Goal: Task Accomplishment & Management: Manage account settings

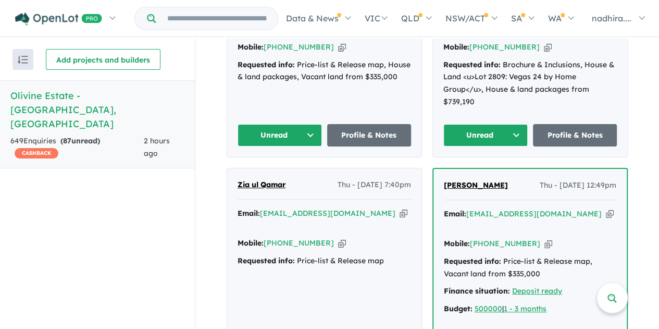
scroll to position [573, 0]
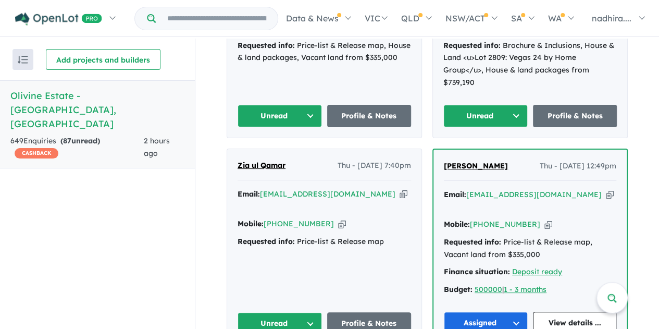
click at [400, 189] on icon "button" at bounding box center [404, 194] width 8 height 11
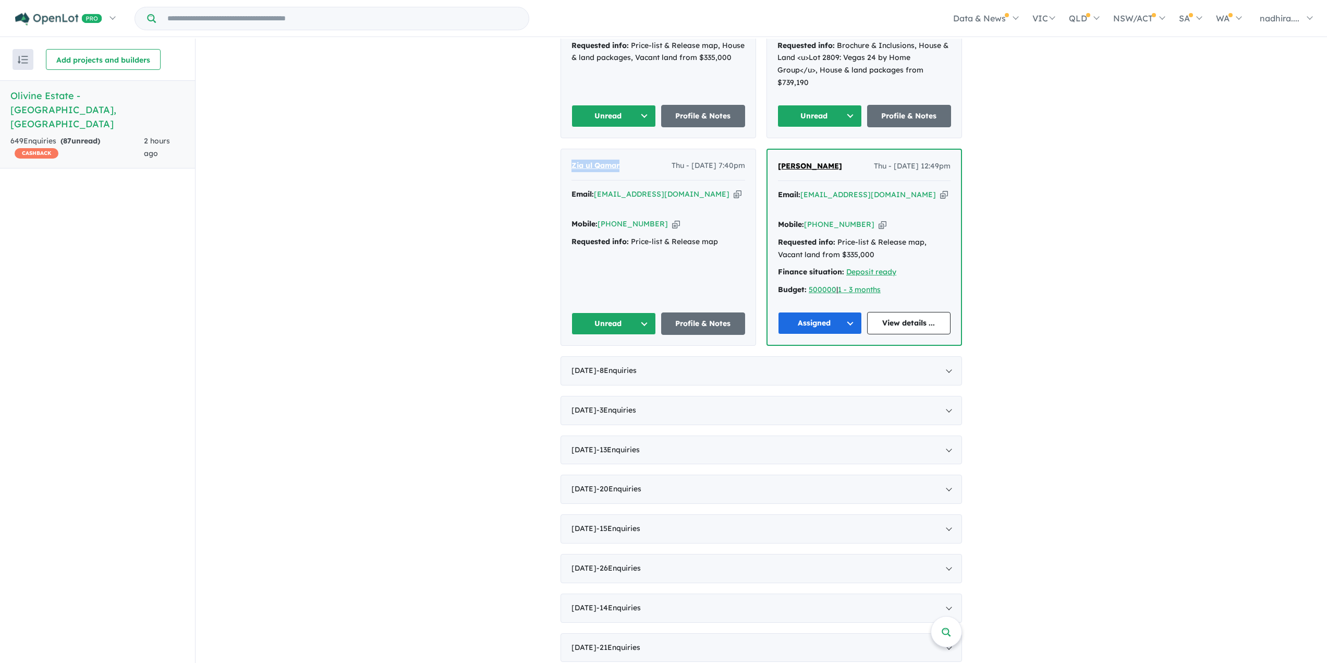
drag, startPoint x: 623, startPoint y: 147, endPoint x: 553, endPoint y: 146, distance: 69.9
copy span "Zia ul Qamar"
click at [659, 218] on icon "button" at bounding box center [676, 223] width 8 height 11
copy span "Zia ul Qamar"
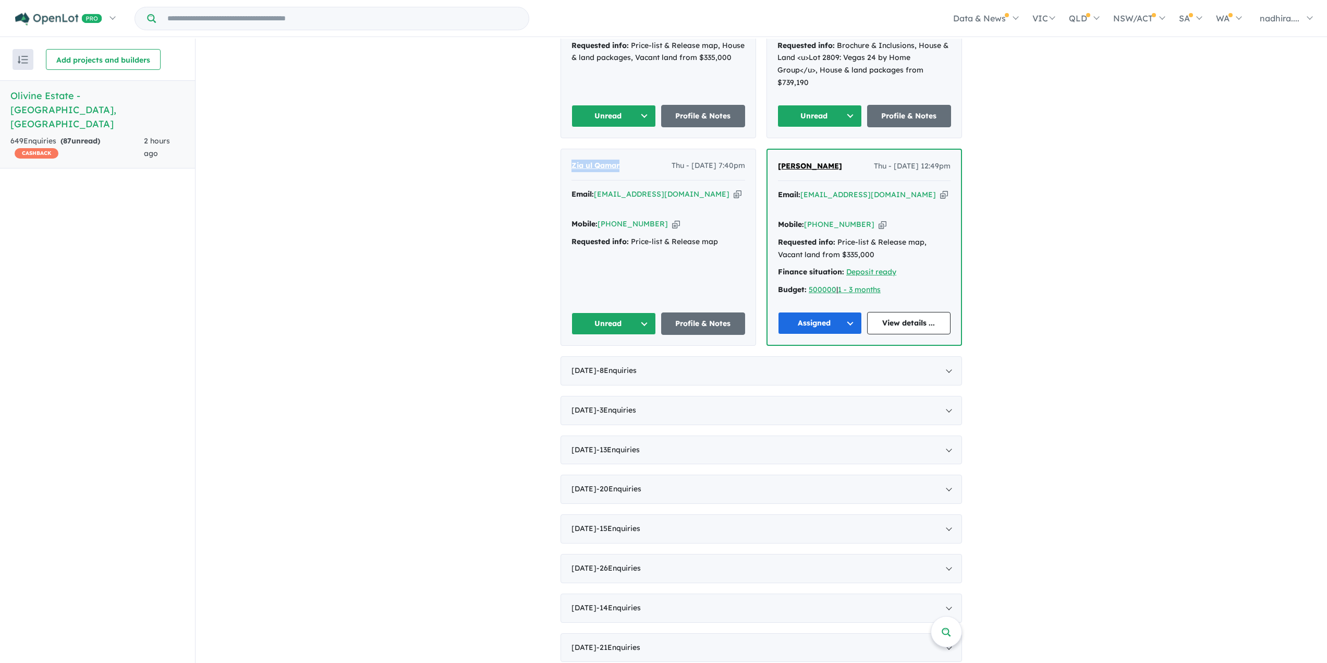
click at [636, 312] on button "Unread" at bounding box center [613, 323] width 84 height 22
click at [606, 328] on button "Assigned" at bounding box center [617, 372] width 91 height 24
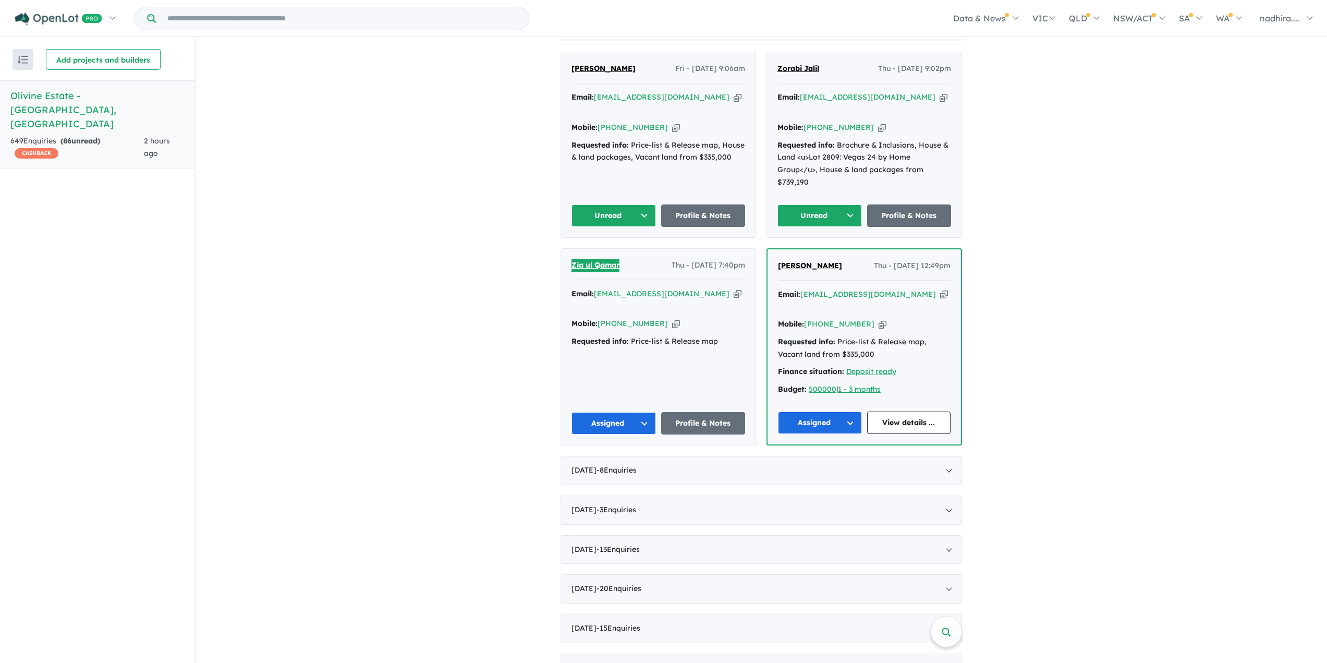
scroll to position [469, 0]
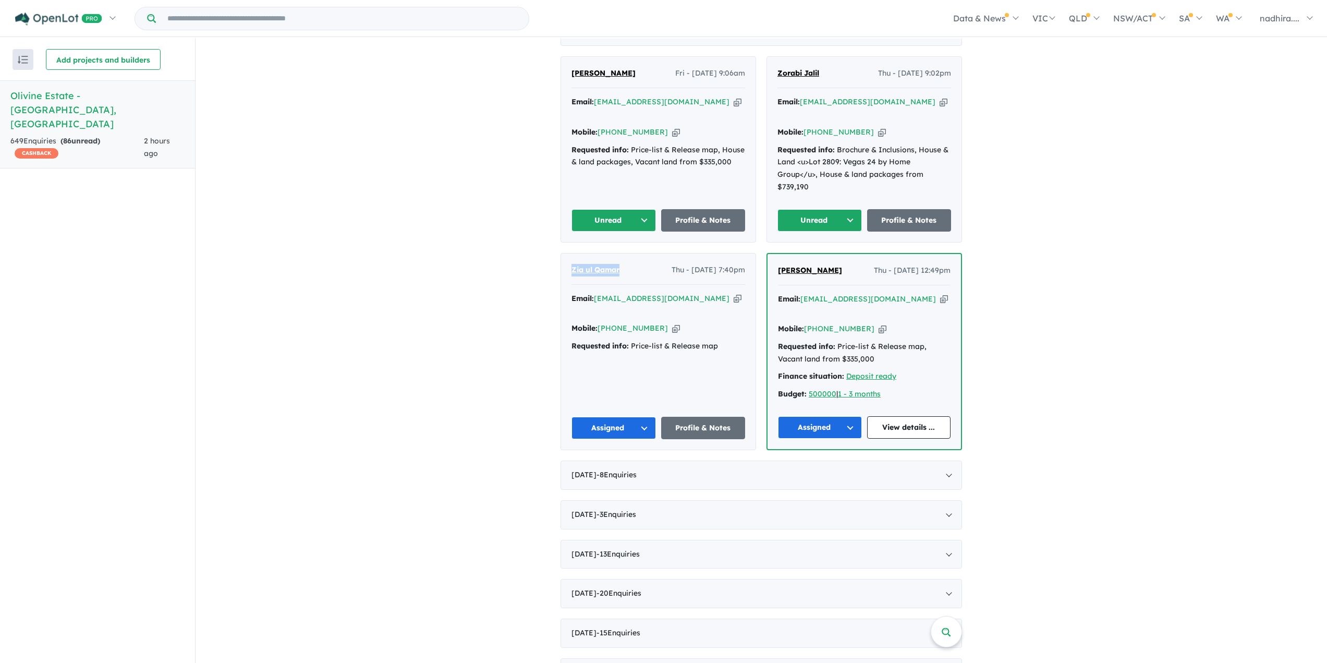
click at [659, 127] on icon "button" at bounding box center [882, 132] width 8 height 11
copy span "Zia ul Qamar"
click at [659, 96] on icon "button" at bounding box center [943, 101] width 8 height 11
copy span "Zia ul Qamar"
drag, startPoint x: 825, startPoint y: 67, endPoint x: 767, endPoint y: 68, distance: 57.9
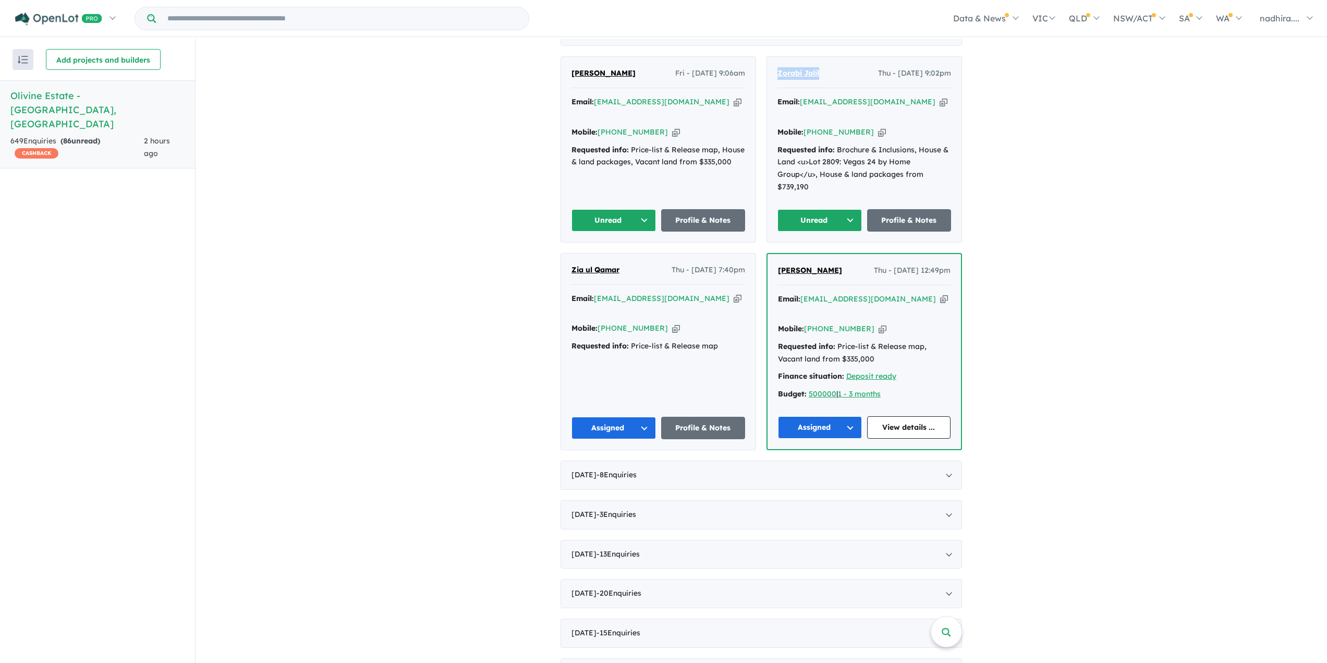
click at [659, 68] on div "Zorabi Jalil Thu - [DATE] 9:02pm Email: [EMAIL_ADDRESS][DOMAIN_NAME] Copied! Mo…" at bounding box center [864, 149] width 194 height 185
copy span "Zorabi Jalil"
click at [659, 127] on icon "button" at bounding box center [882, 132] width 8 height 11
copy span "Zorabi Jalil"
click at [659, 97] on icon "button" at bounding box center [943, 101] width 8 height 11
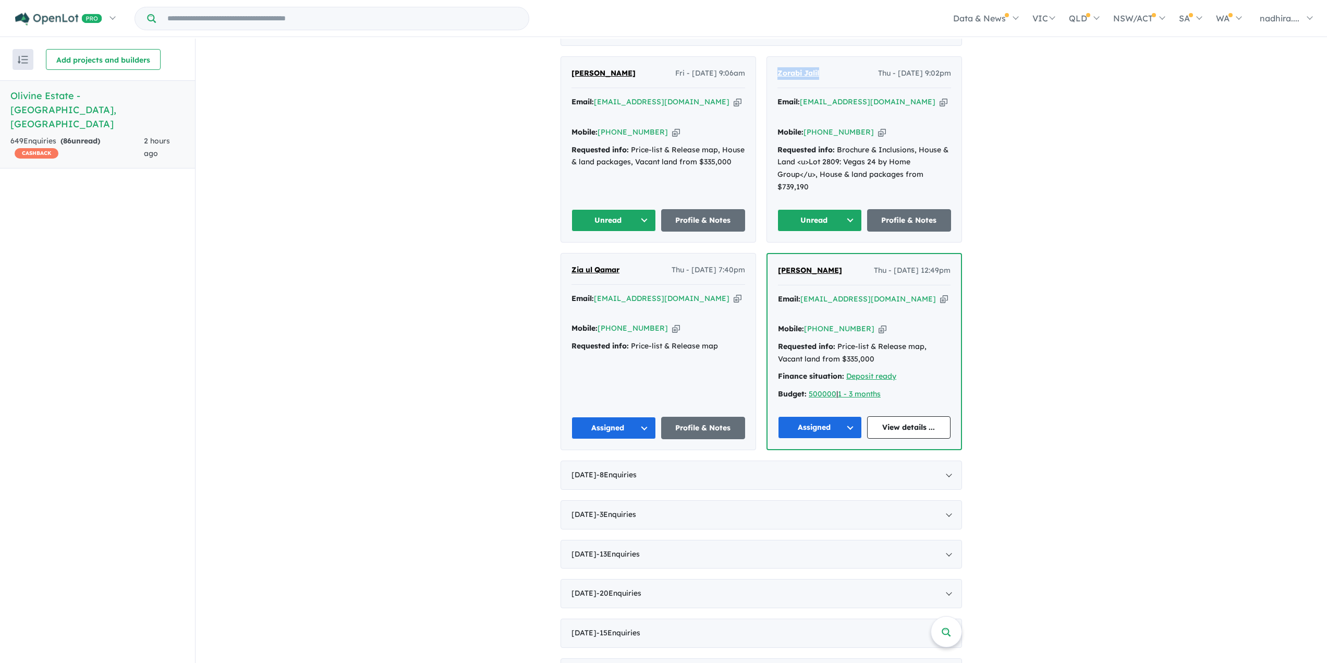
copy span "Zorabi Jalil"
click at [659, 209] on button "Unread" at bounding box center [819, 220] width 84 height 22
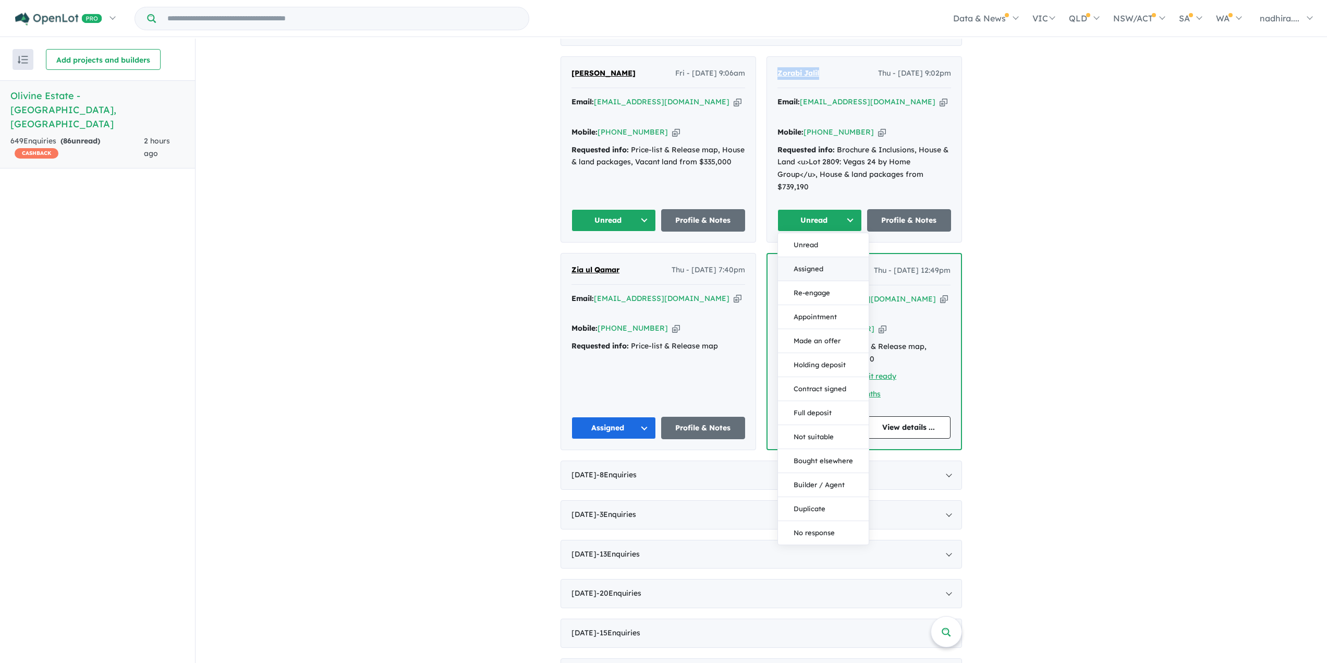
click at [659, 257] on button "Assigned" at bounding box center [823, 269] width 91 height 24
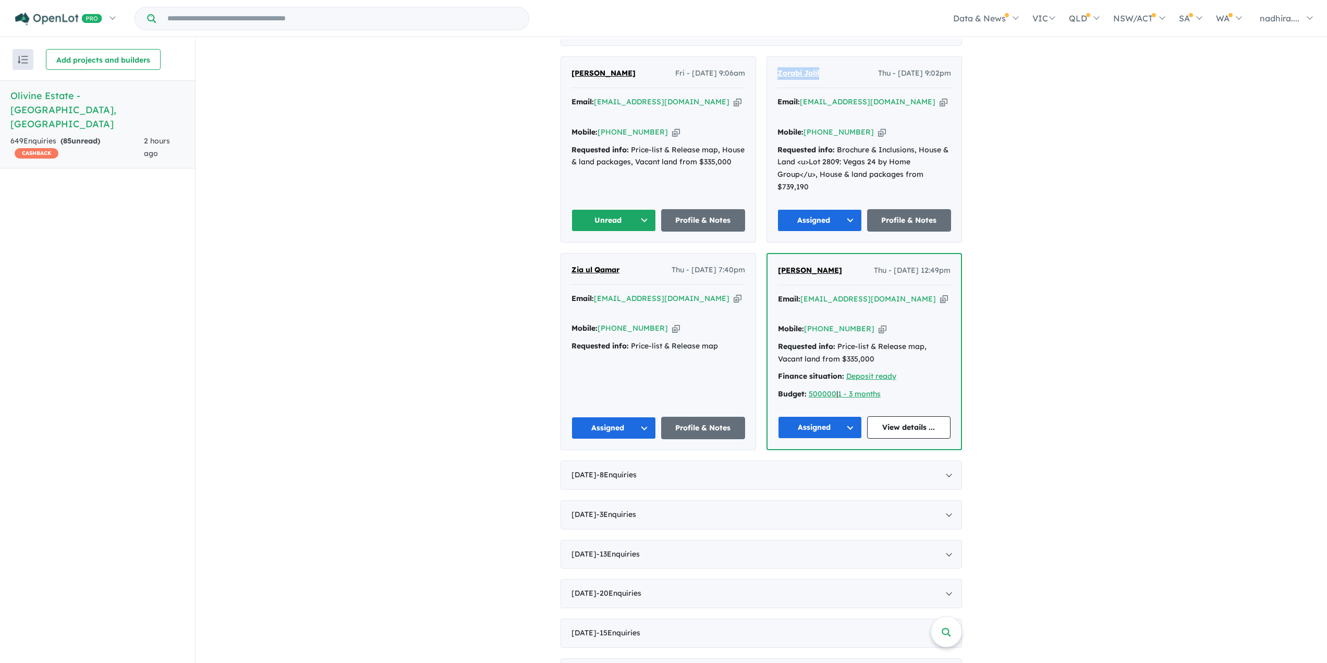
click at [659, 99] on icon "button" at bounding box center [738, 101] width 8 height 11
copy span "Zorabi Jalil"
click at [633, 209] on button "Unread" at bounding box center [613, 220] width 84 height 22
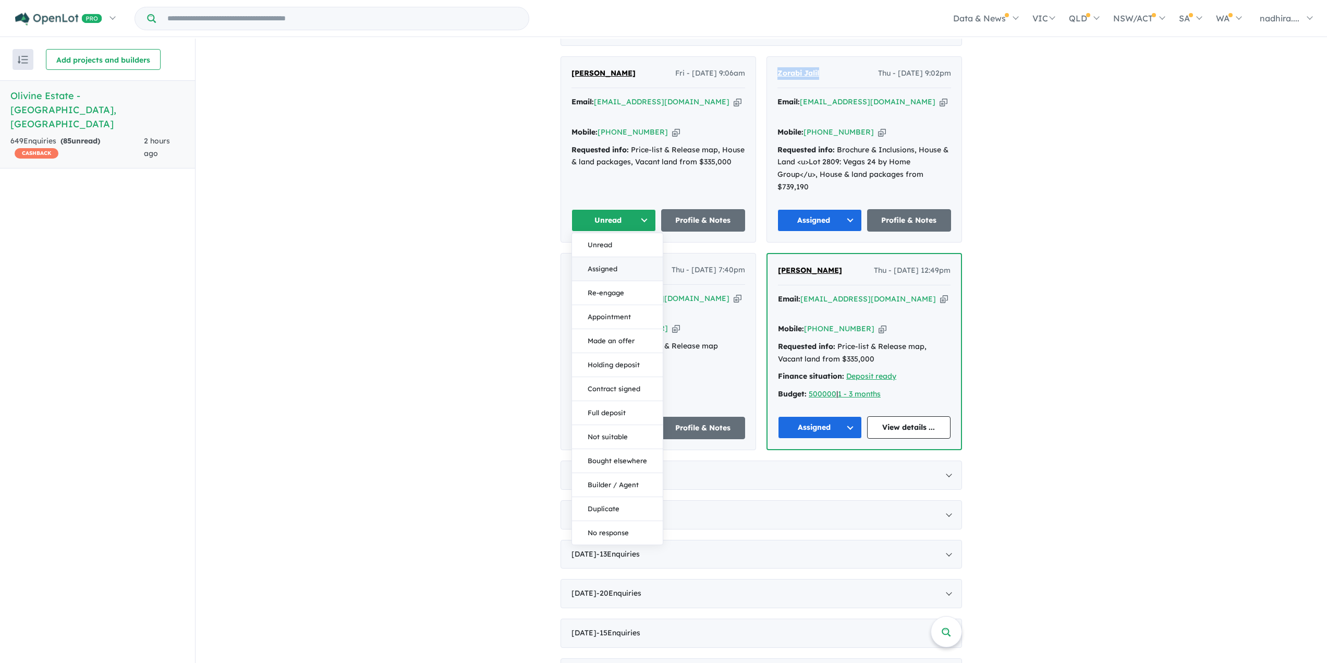
click at [609, 257] on button "Assigned" at bounding box center [617, 269] width 91 height 24
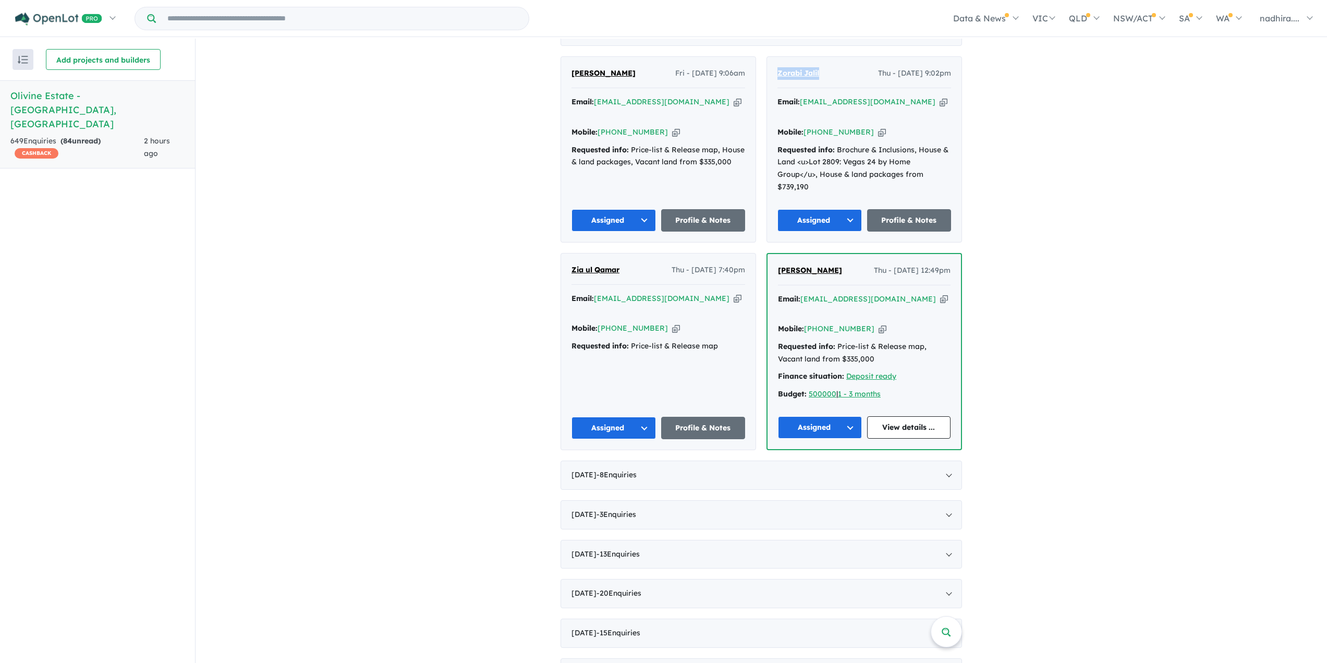
click at [659, 97] on icon "button" at bounding box center [738, 101] width 8 height 11
copy span "Zorabi Jalil"
click at [659, 127] on icon "button" at bounding box center [676, 132] width 8 height 11
copy span "Zorabi Jalil"
